Goal: Entertainment & Leisure: Browse casually

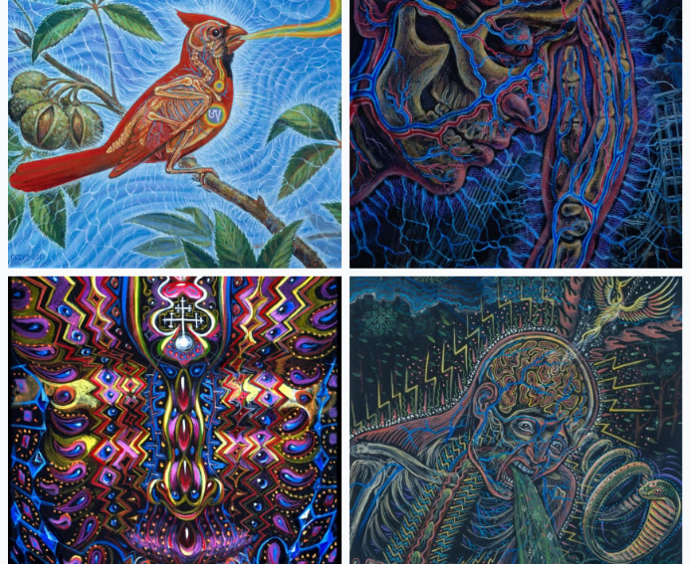
scroll to position [26623, 0]
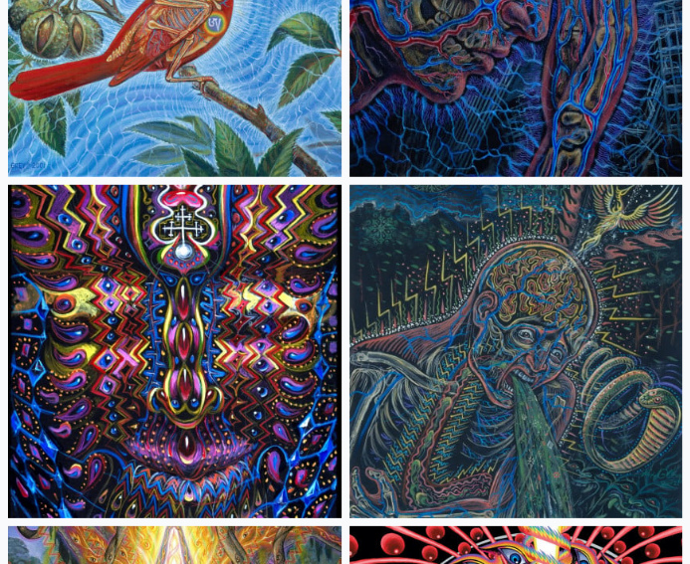
click at [533, 306] on img at bounding box center [515, 351] width 333 height 333
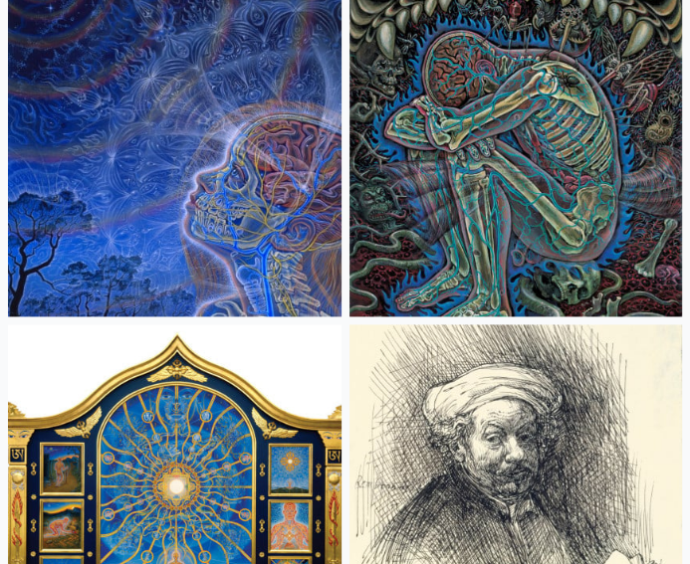
scroll to position [35598, 0]
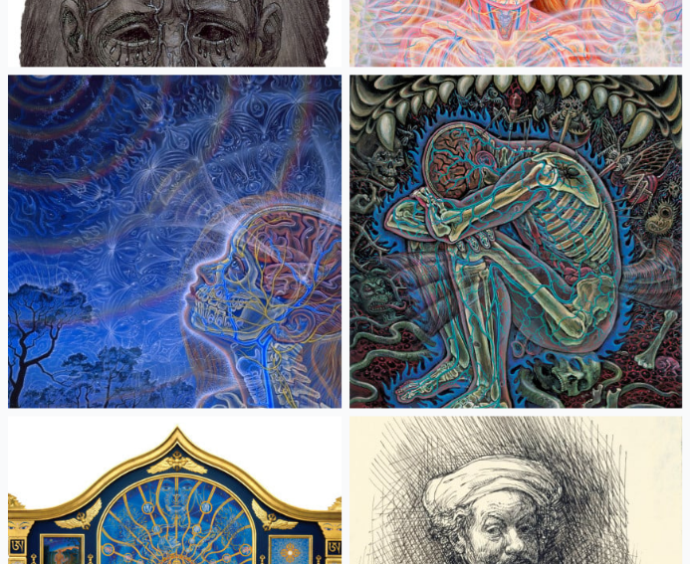
click at [621, 309] on img at bounding box center [515, 241] width 333 height 333
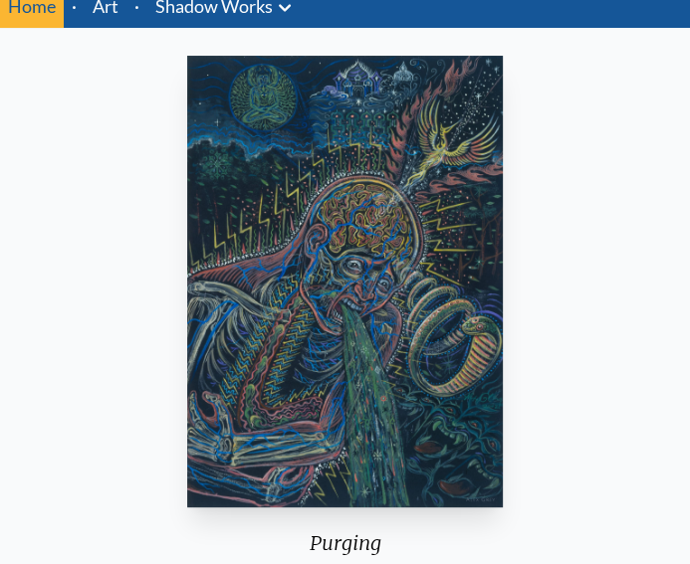
scroll to position [76, 0]
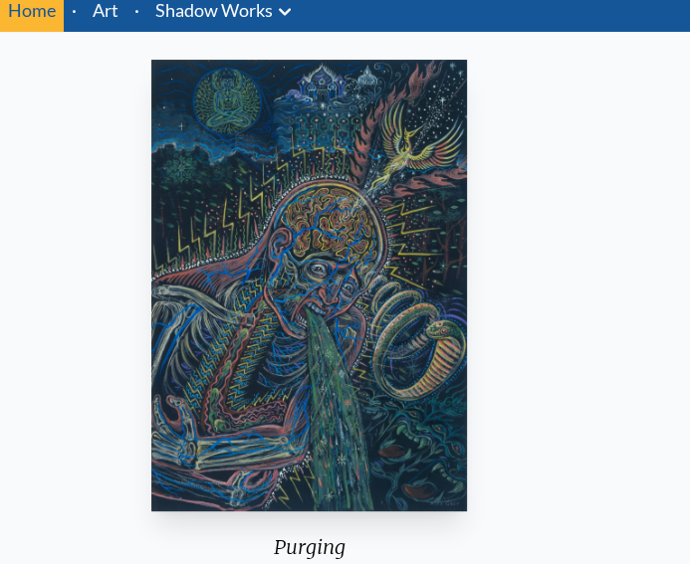
click at [410, 227] on img "11 / 15" at bounding box center [309, 286] width 317 height 452
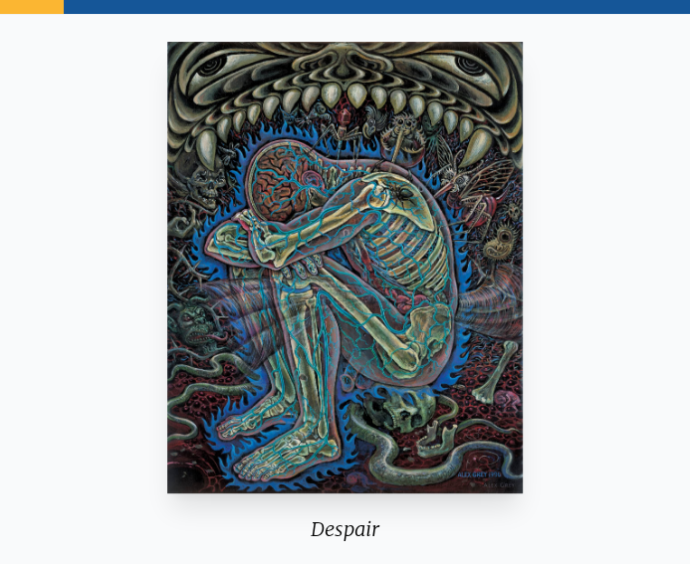
scroll to position [92, 0]
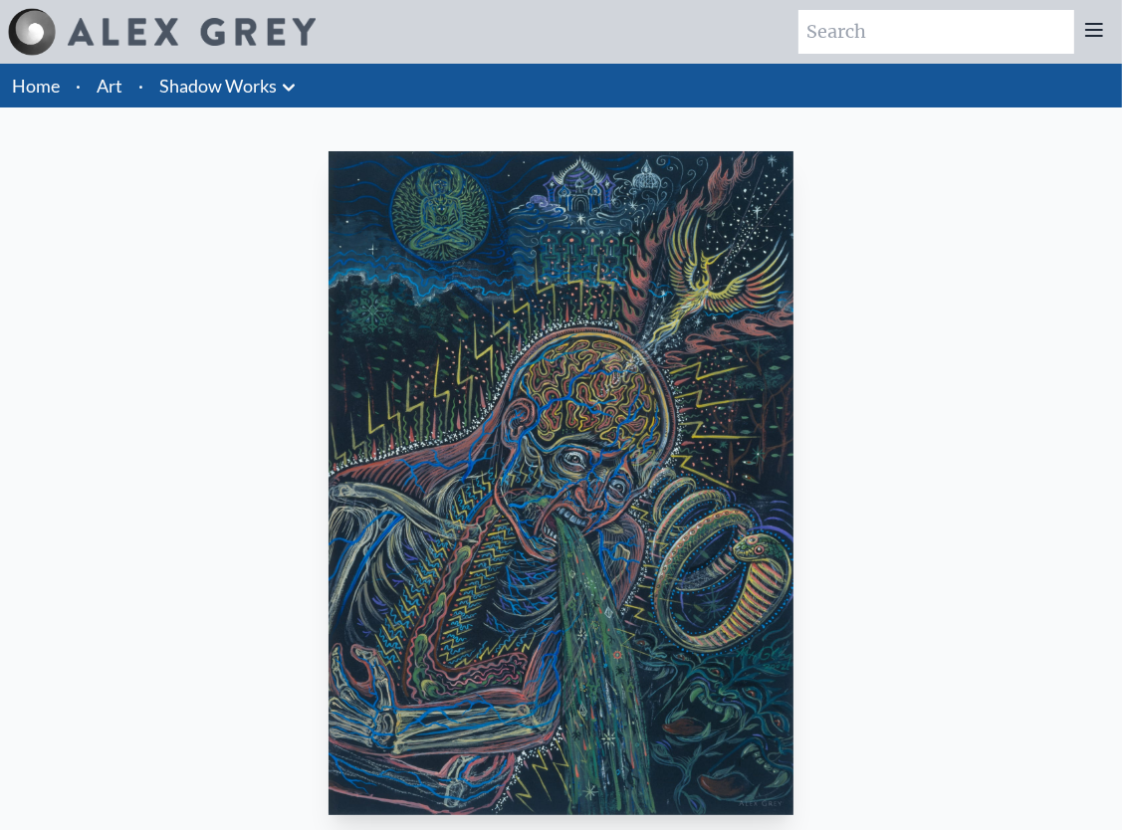
click at [180, 78] on link "Shadow Works" at bounding box center [217, 86] width 117 height 28
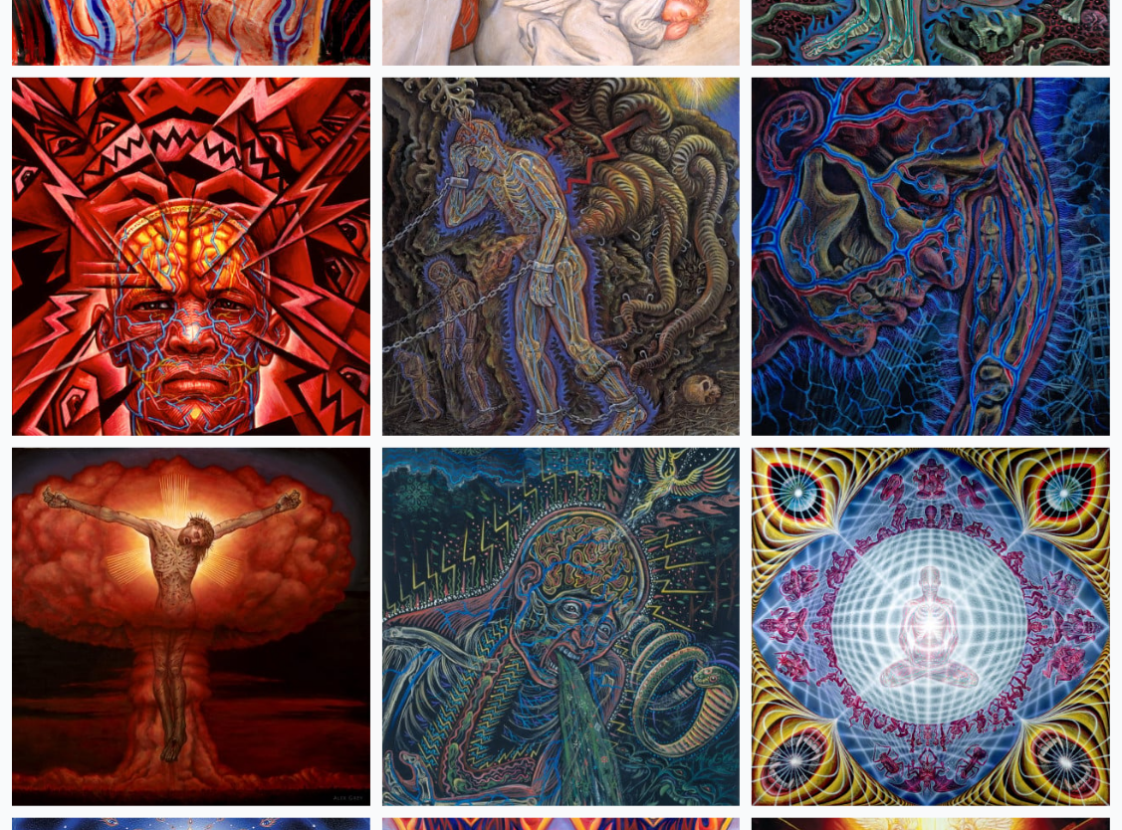
scroll to position [882, 0]
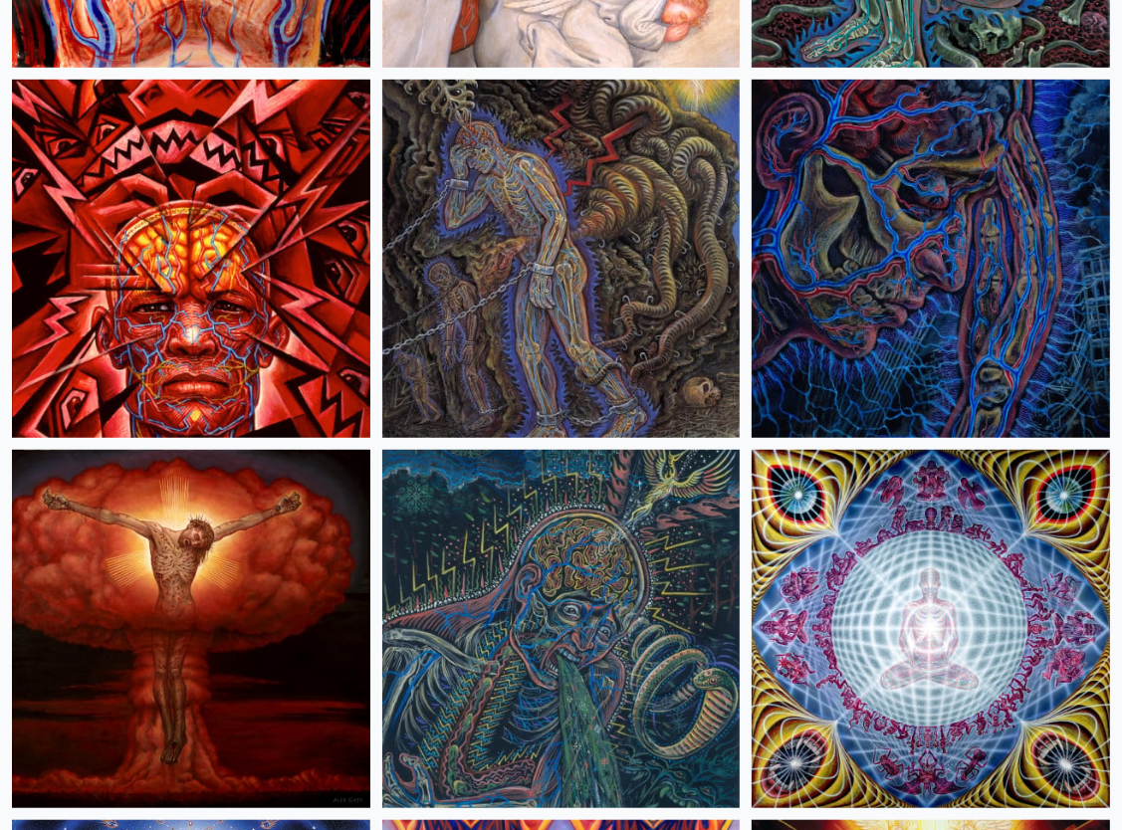
drag, startPoint x: 597, startPoint y: 568, endPoint x: 553, endPoint y: 557, distance: 45.1
click at [553, 557] on img at bounding box center [561, 629] width 358 height 358
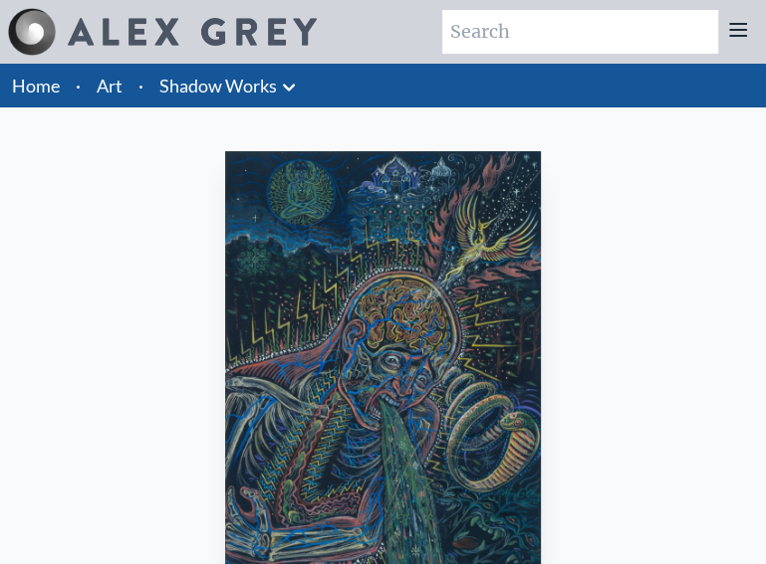
click at [201, 89] on link "Shadow Works" at bounding box center [217, 86] width 117 height 28
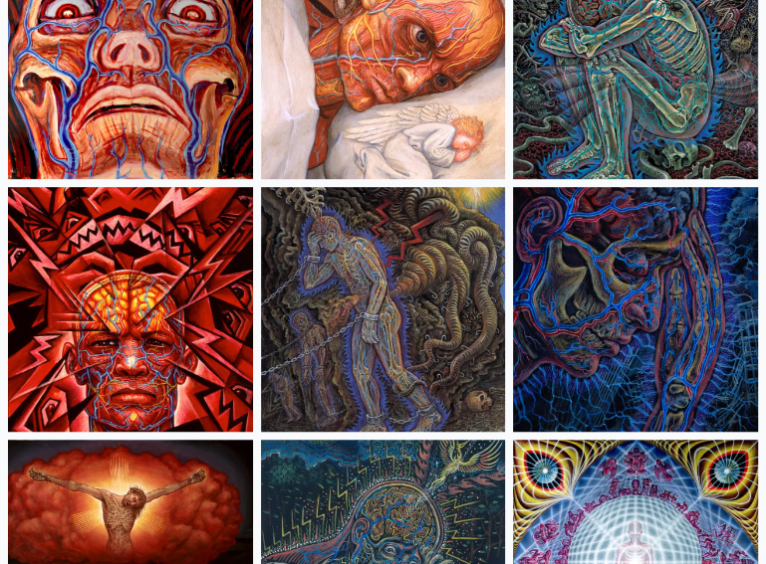
scroll to position [538, 0]
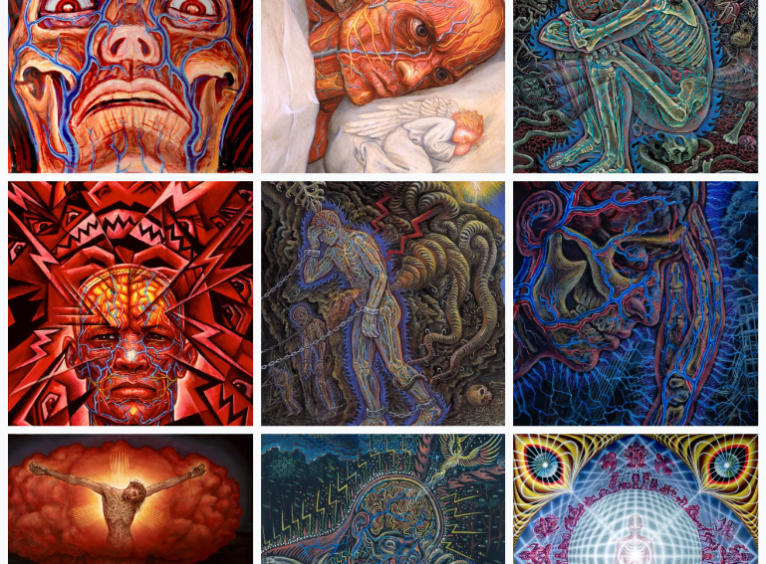
click at [665, 290] on img at bounding box center [635, 303] width 245 height 245
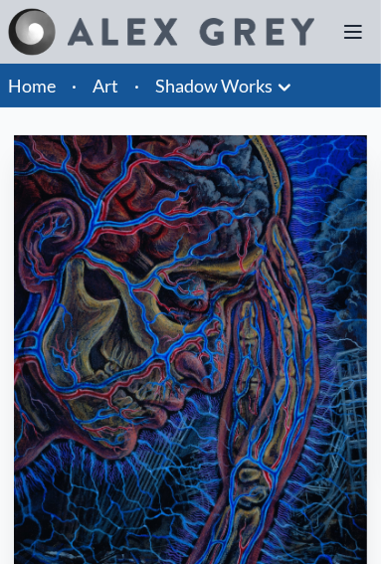
click at [100, 75] on link "Art" at bounding box center [106, 86] width 26 height 28
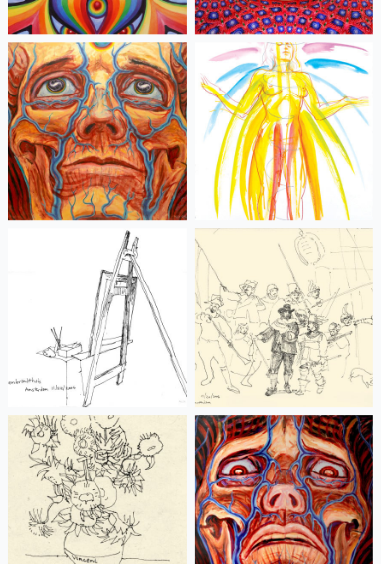
scroll to position [11014, 0]
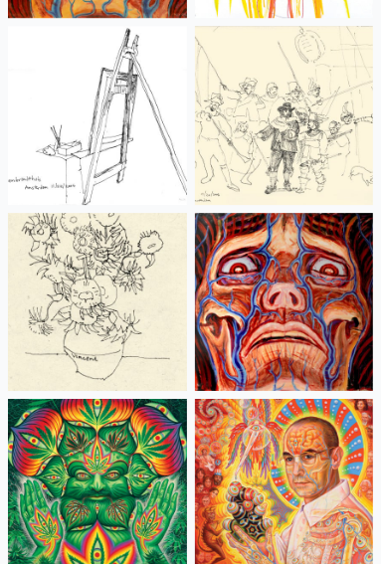
click at [312, 265] on img at bounding box center [284, 302] width 179 height 179
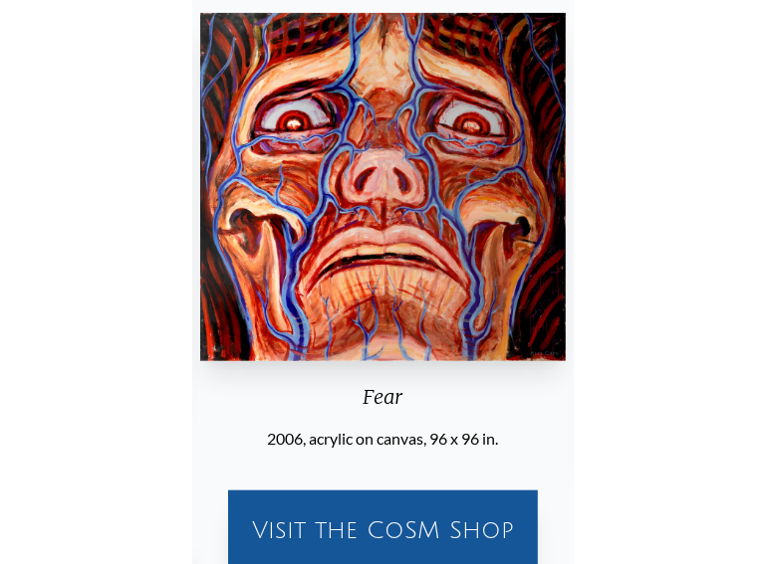
scroll to position [170, 0]
